Goal: Find specific page/section: Find specific page/section

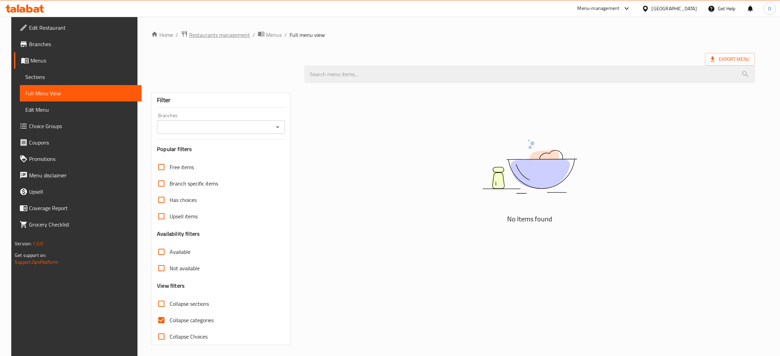
click at [226, 35] on span "Restaurants management" at bounding box center [219, 35] width 61 height 8
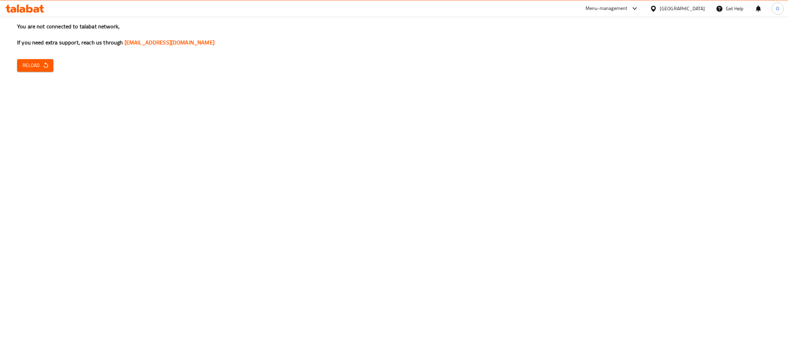
click at [48, 65] on icon "button" at bounding box center [45, 65] width 4 height 6
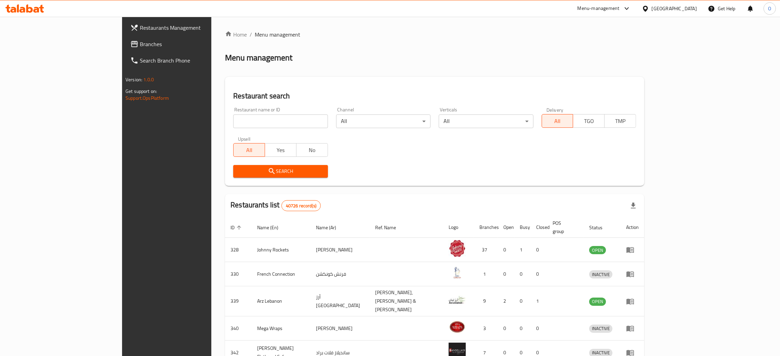
click at [233, 121] on input "search" at bounding box center [280, 122] width 94 height 14
paste input "Occasions"
type input "Occasions"
click button "Search" at bounding box center [280, 171] width 94 height 13
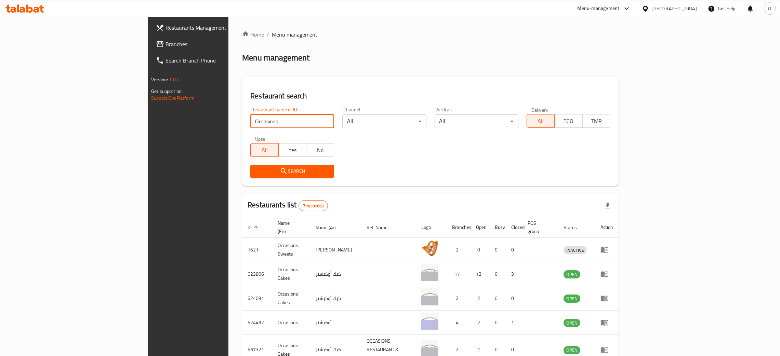
click at [166, 40] on span "Branches" at bounding box center [219, 44] width 107 height 8
